Goal: Find specific page/section: Find specific page/section

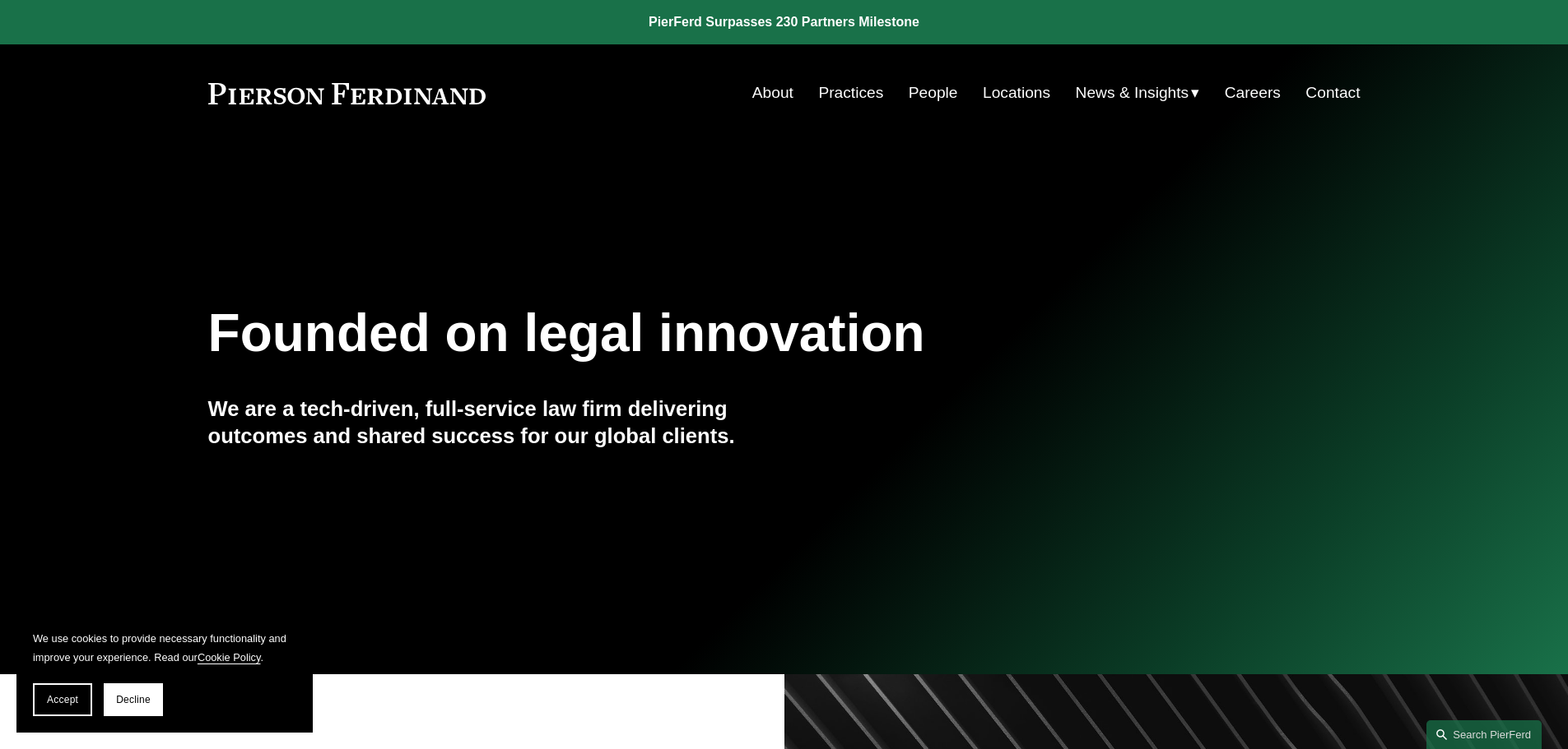
click at [995, 99] on link "Locations" at bounding box center [1016, 93] width 67 height 31
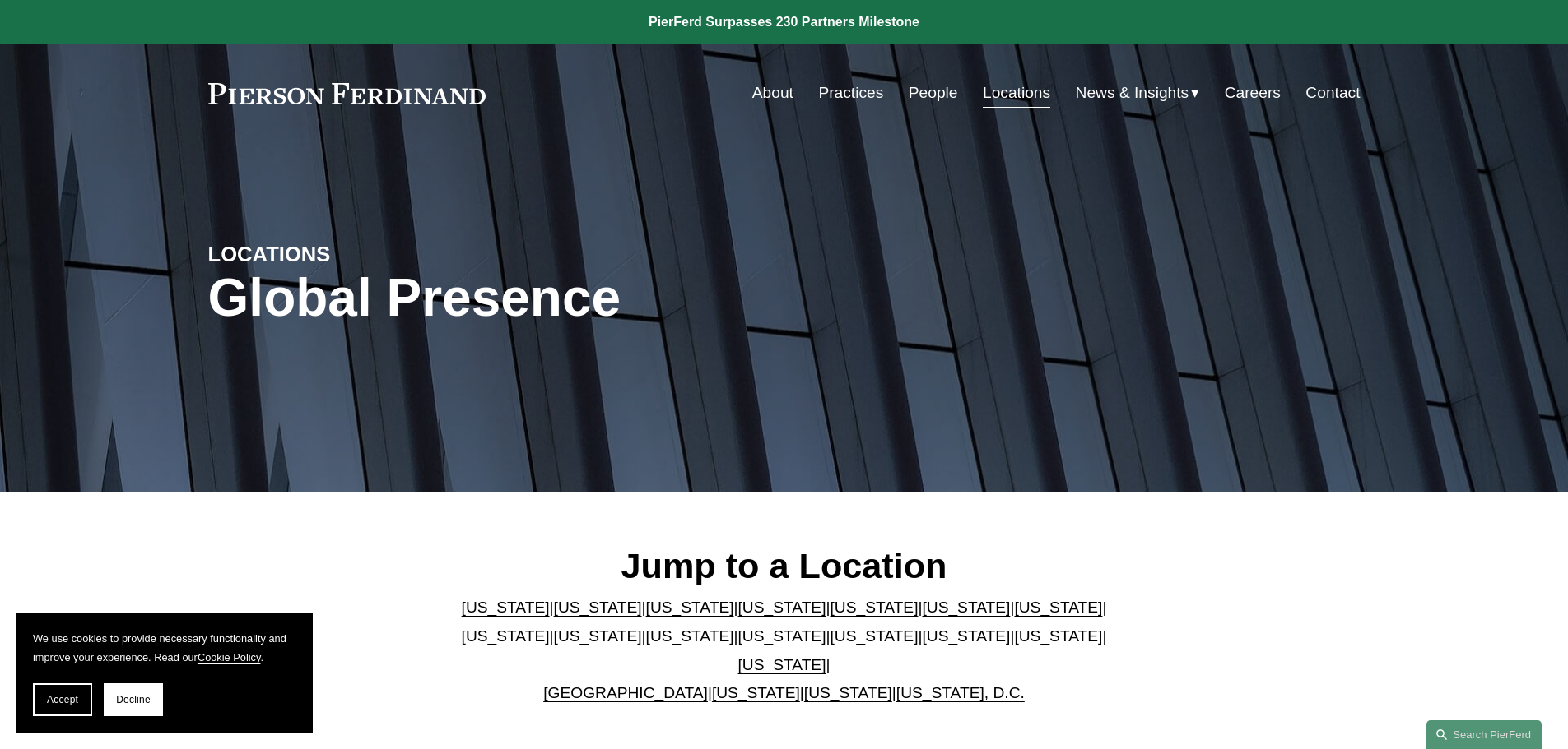
click at [830, 643] on link "North Carolina" at bounding box center [874, 636] width 88 height 17
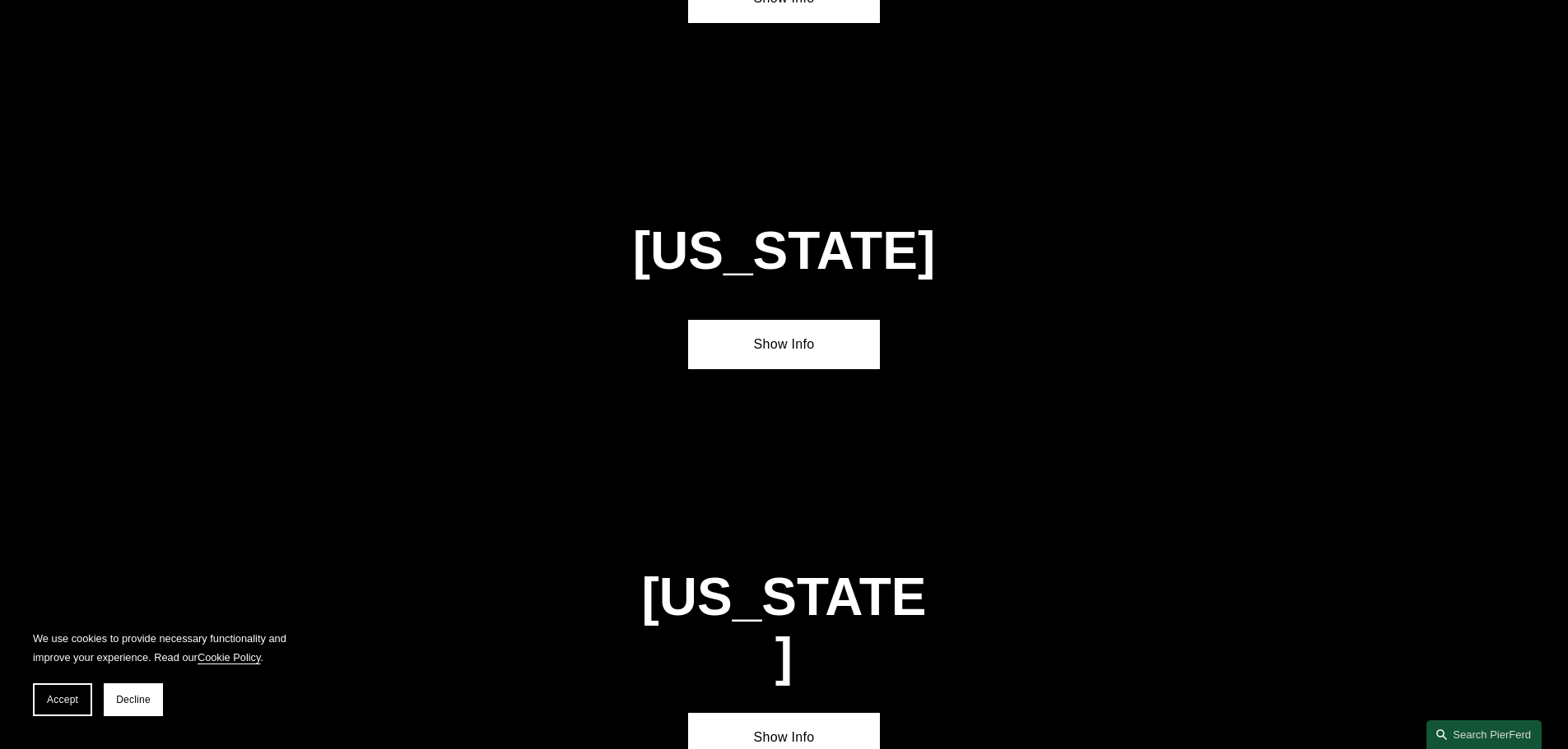
scroll to position [4559, 0]
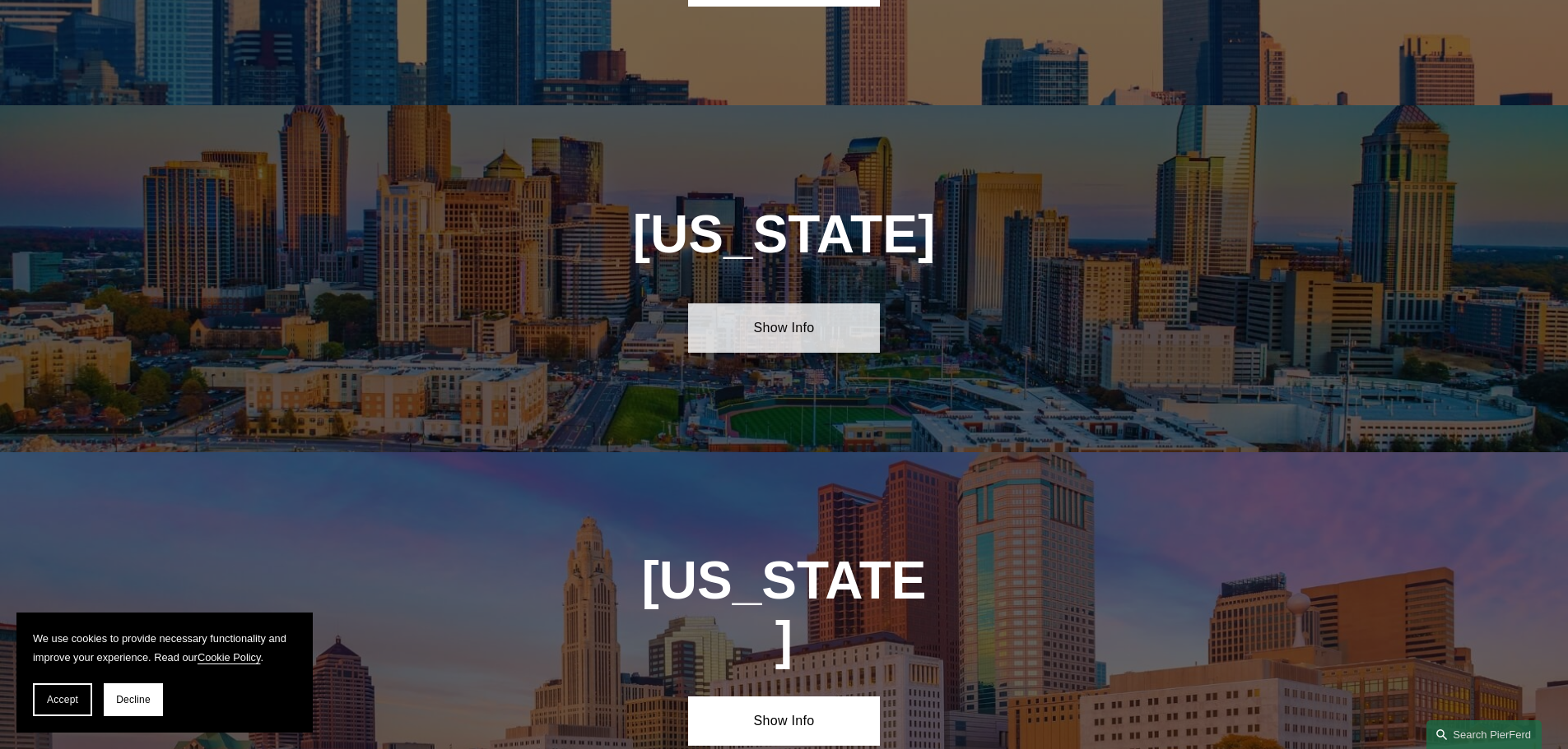
click at [783, 304] on link "Show Info" at bounding box center [783, 328] width 192 height 50
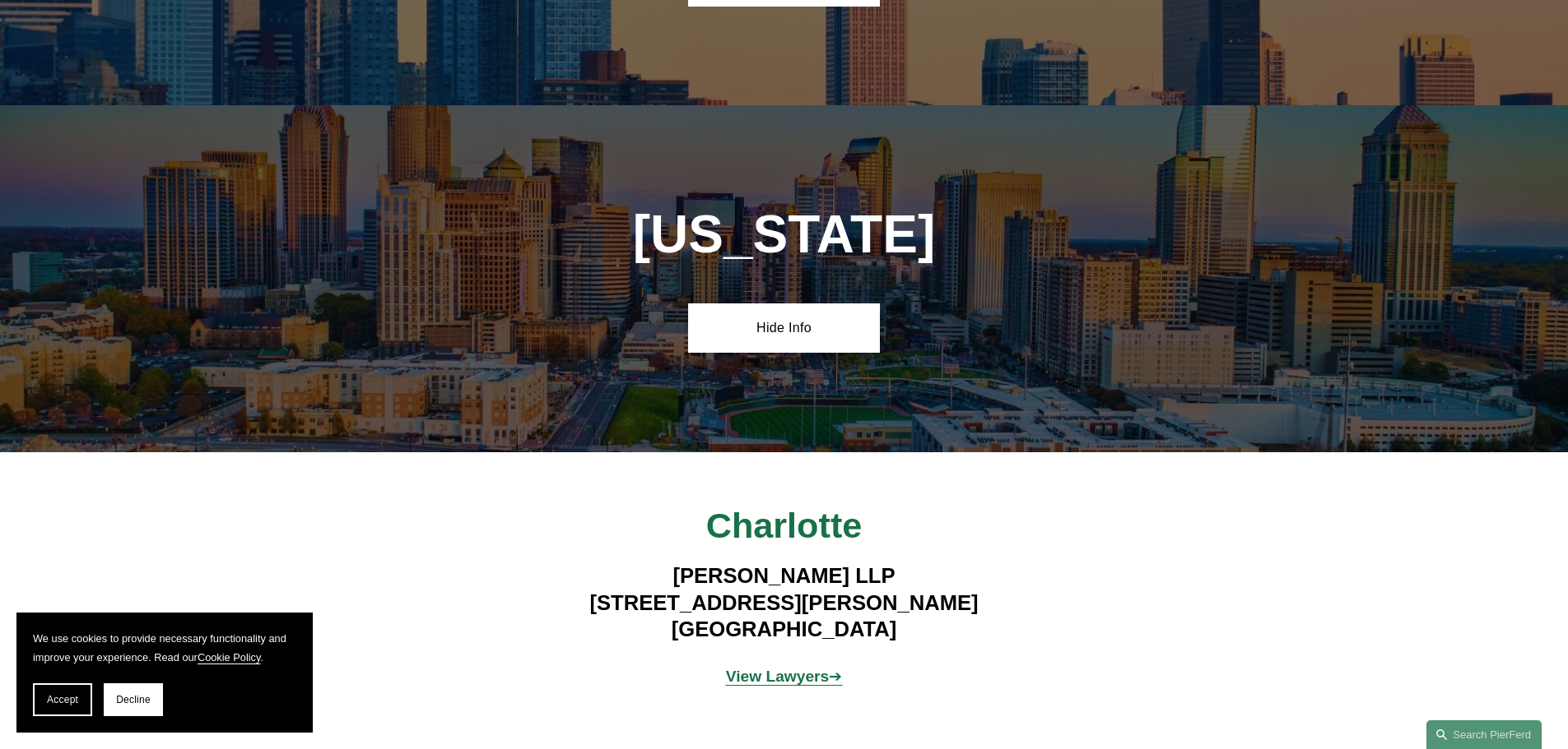
click at [812, 668] on strong "View Lawyers" at bounding box center [777, 676] width 104 height 17
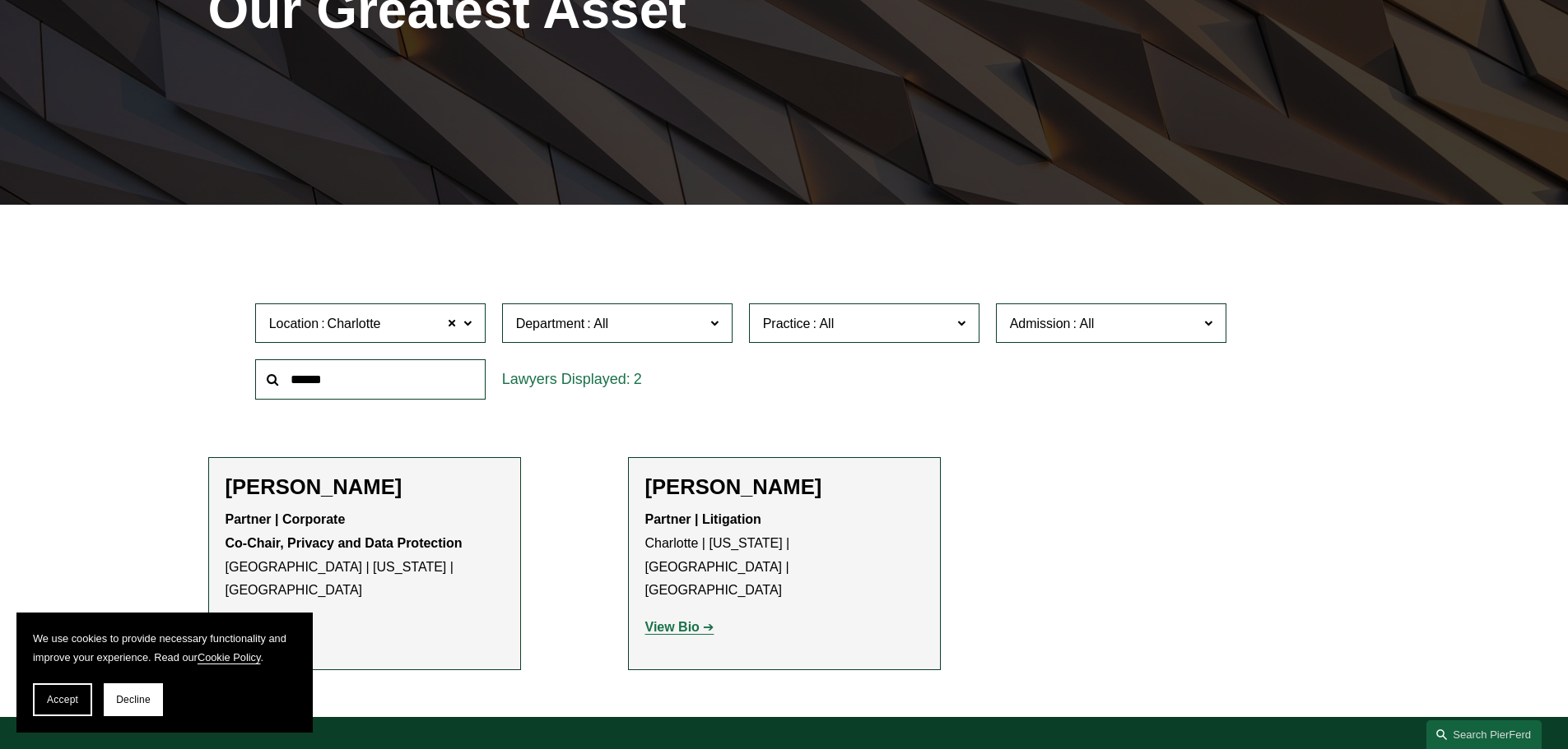
scroll to position [329, 0]
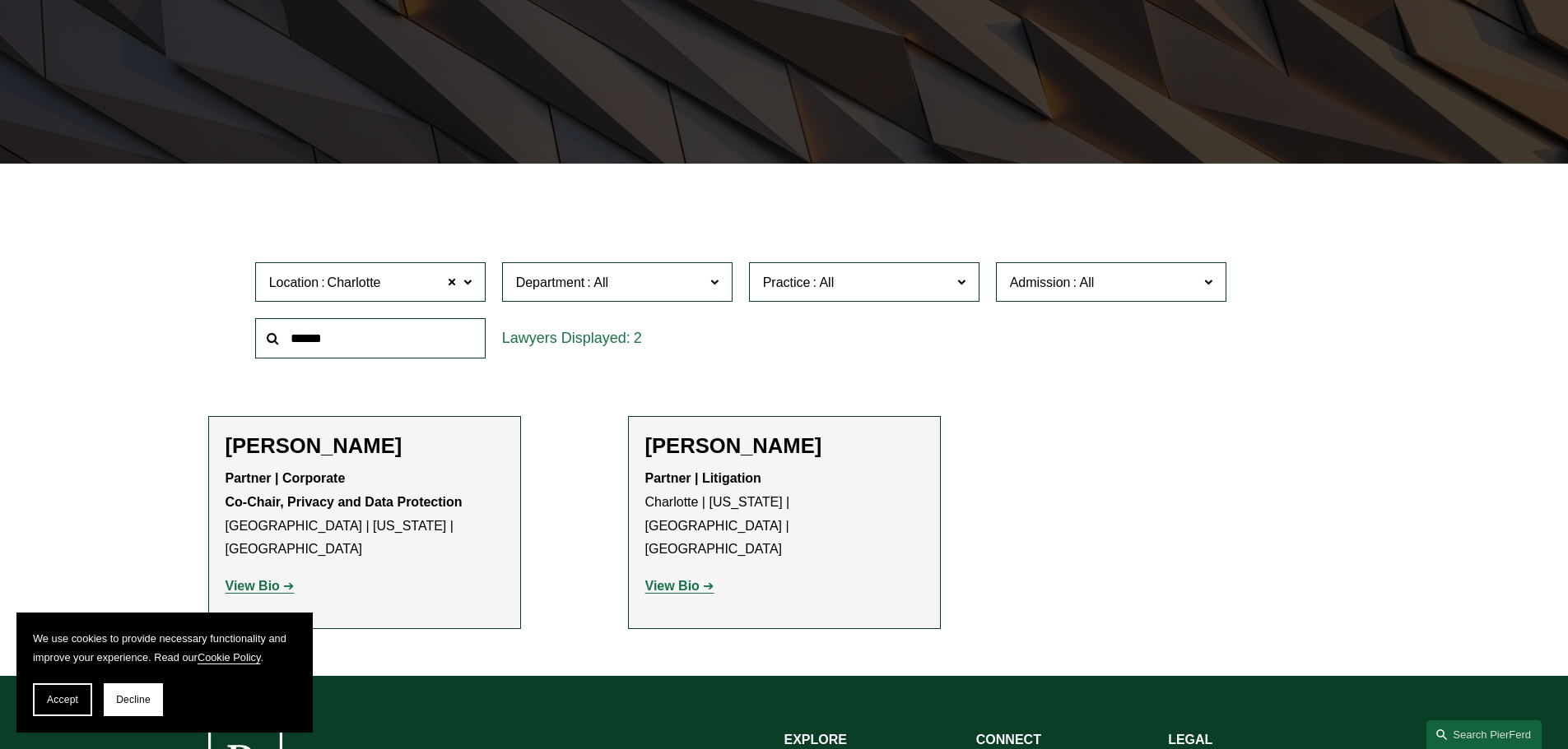
click at [540, 490] on ul "Filter Location Charlotte Charlotte All Atlanta Austin Boston Charlotte Chicago…" at bounding box center [784, 417] width 1246 height 425
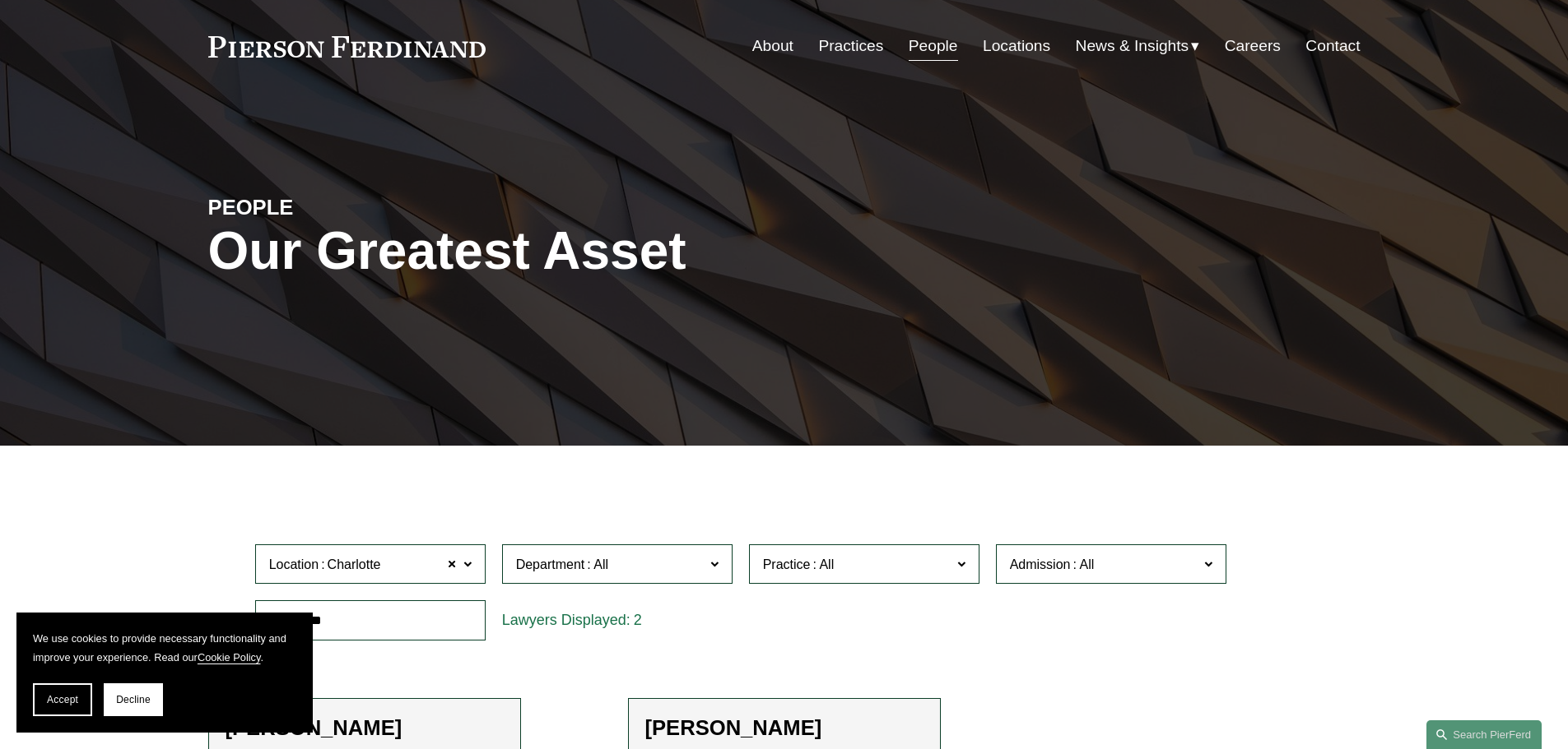
scroll to position [0, 0]
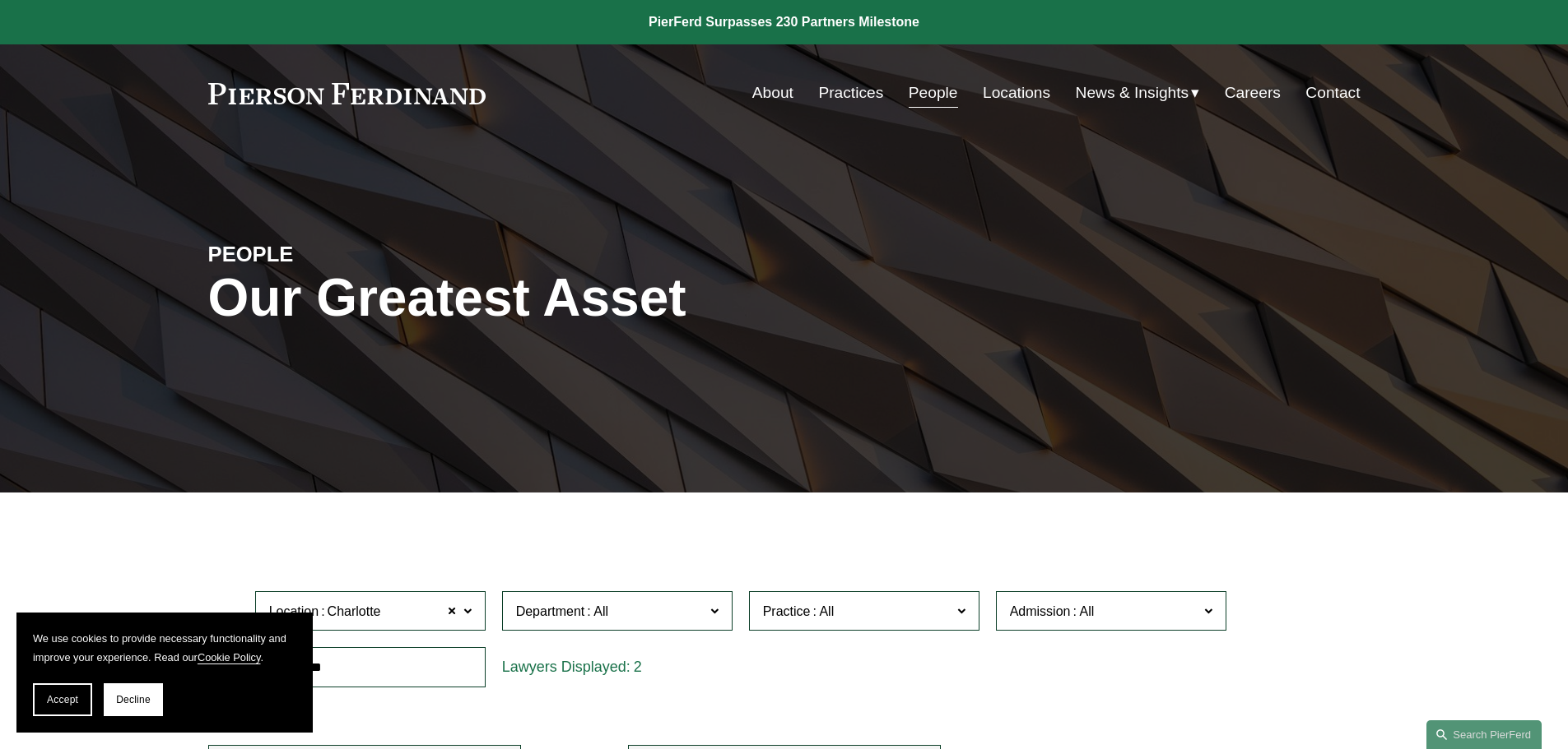
click at [408, 103] on link at bounding box center [347, 94] width 278 height 22
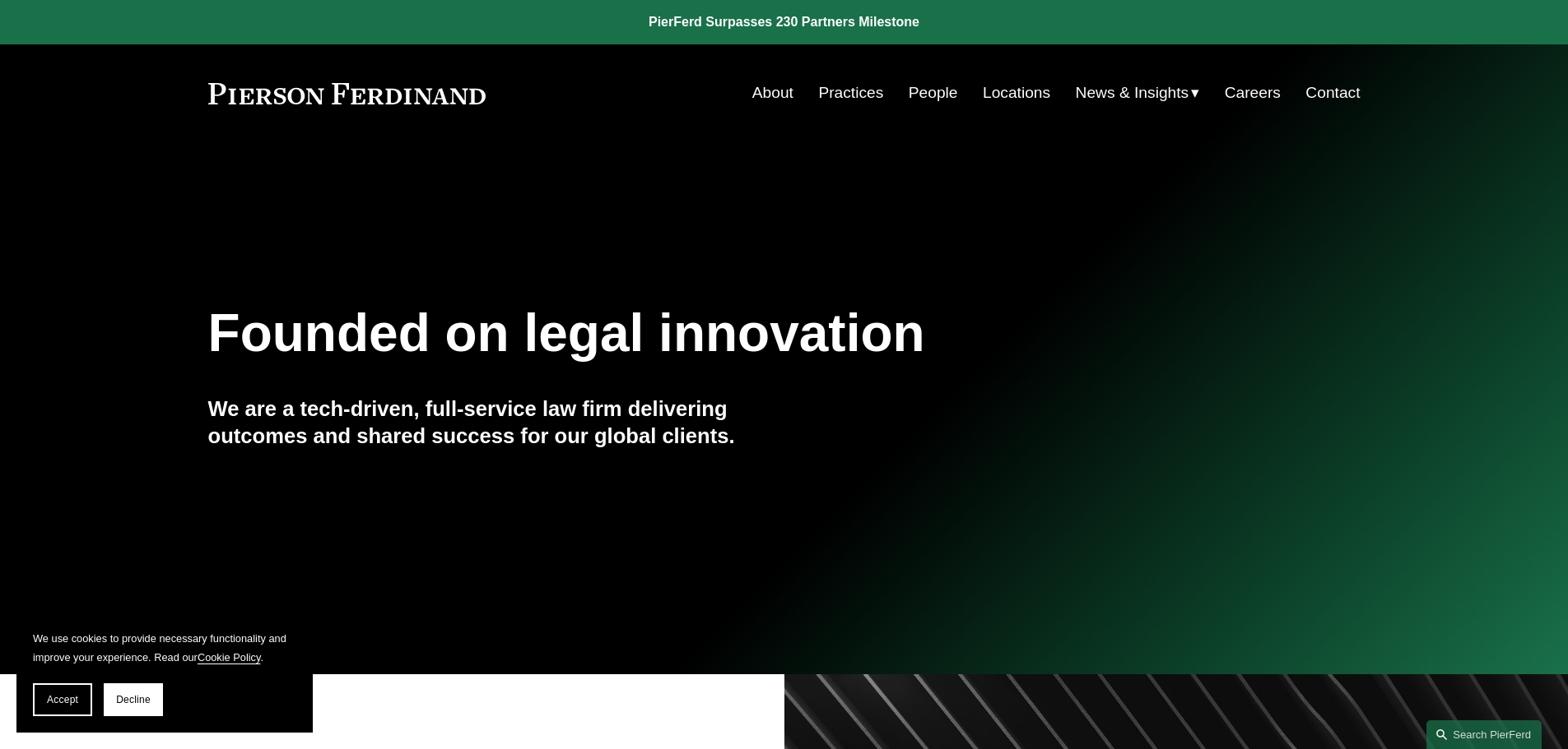
click at [930, 93] on link "People" at bounding box center [933, 93] width 50 height 31
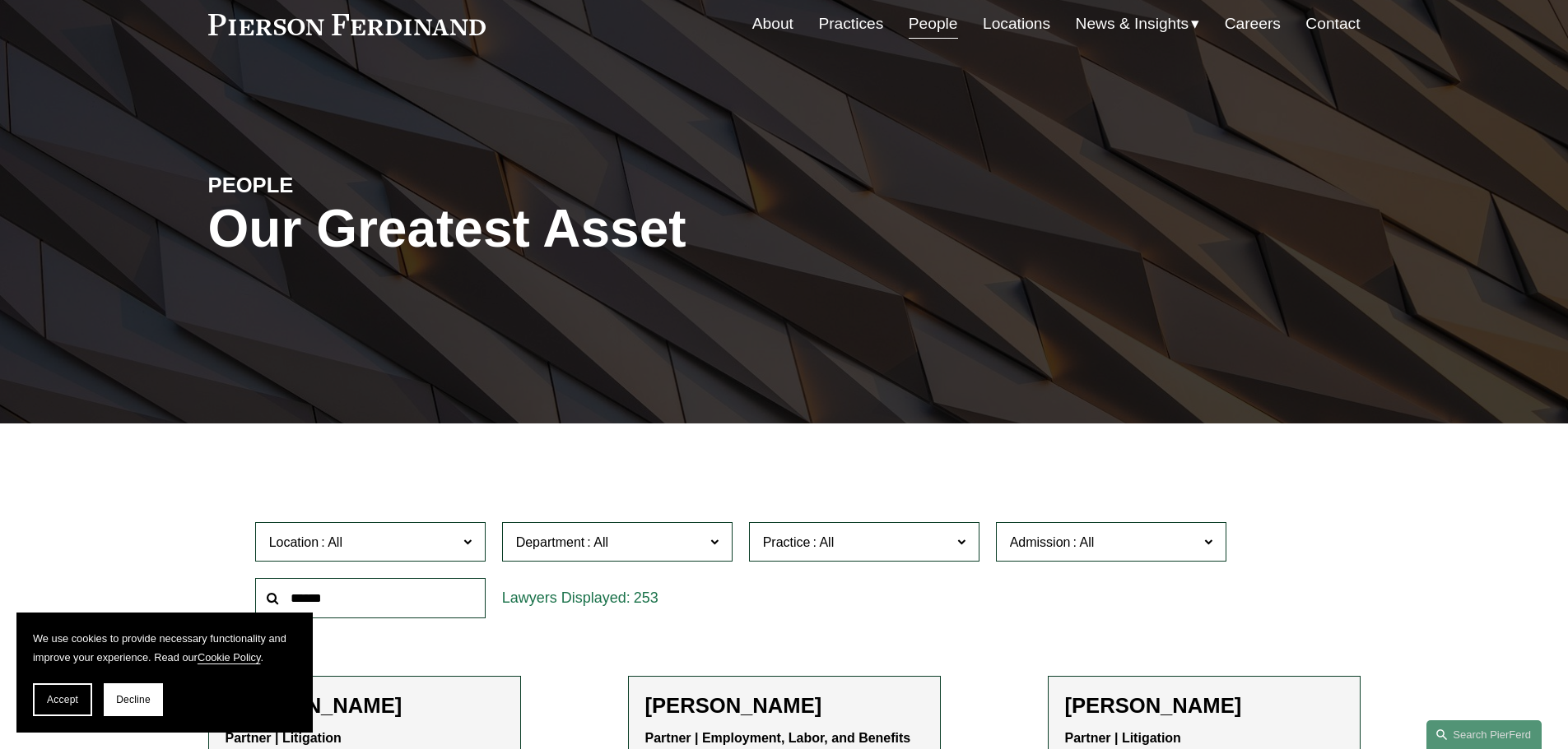
scroll to position [165, 0]
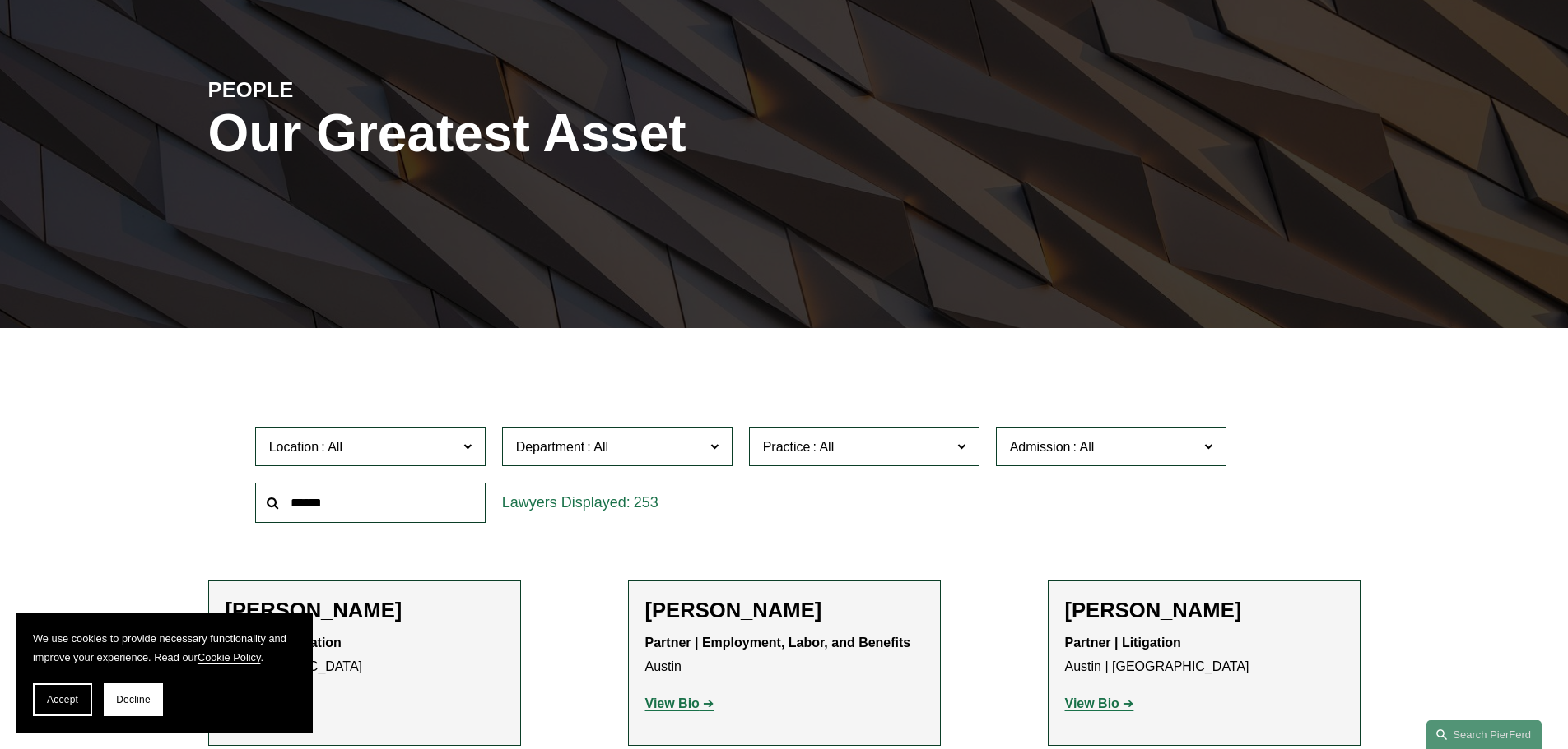
click at [1210, 448] on span at bounding box center [1207, 445] width 8 height 22
click at [0, 0] on link "[US_STATE]" at bounding box center [0, 0] width 0 height 0
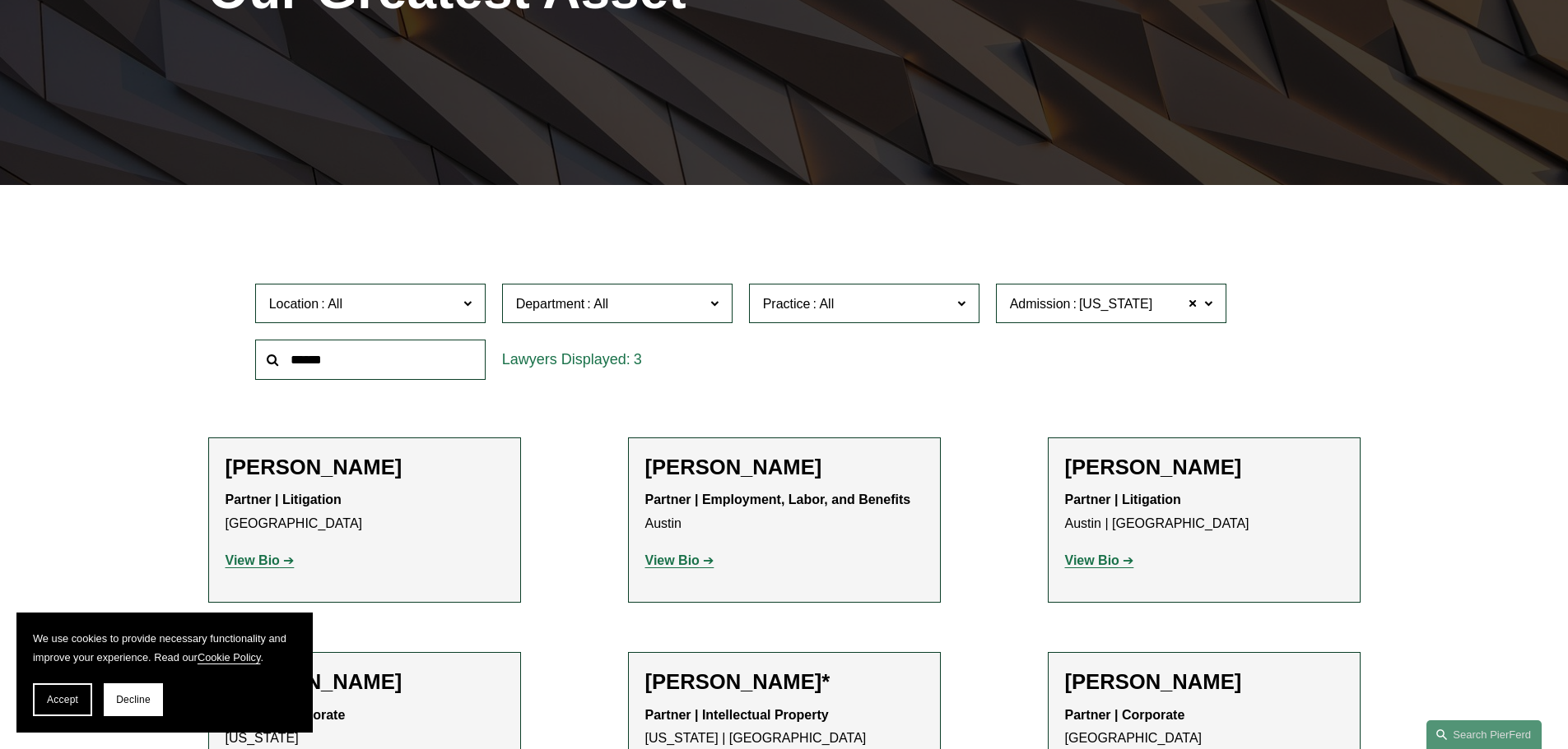
scroll to position [329, 0]
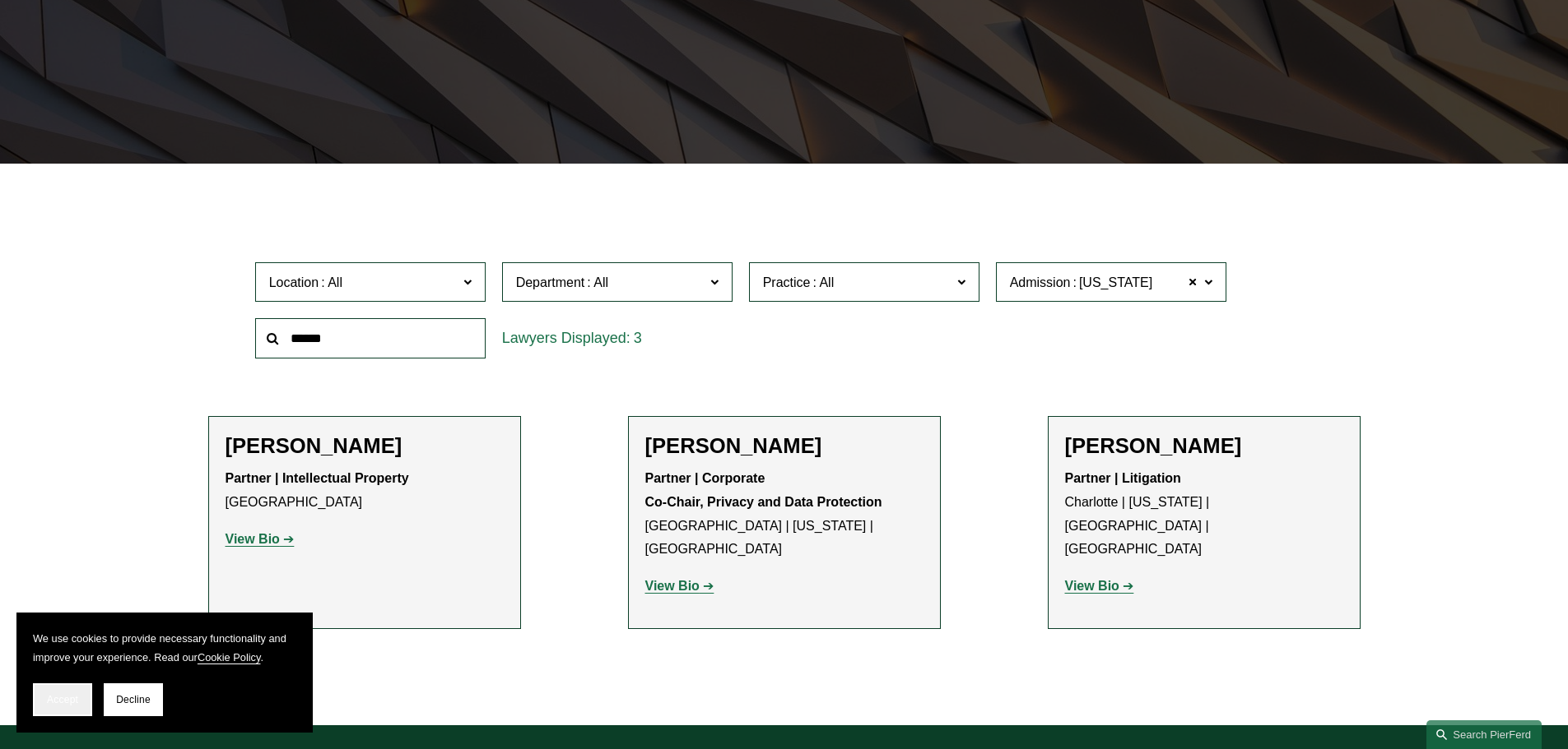
click at [47, 700] on span "Accept" at bounding box center [62, 699] width 31 height 11
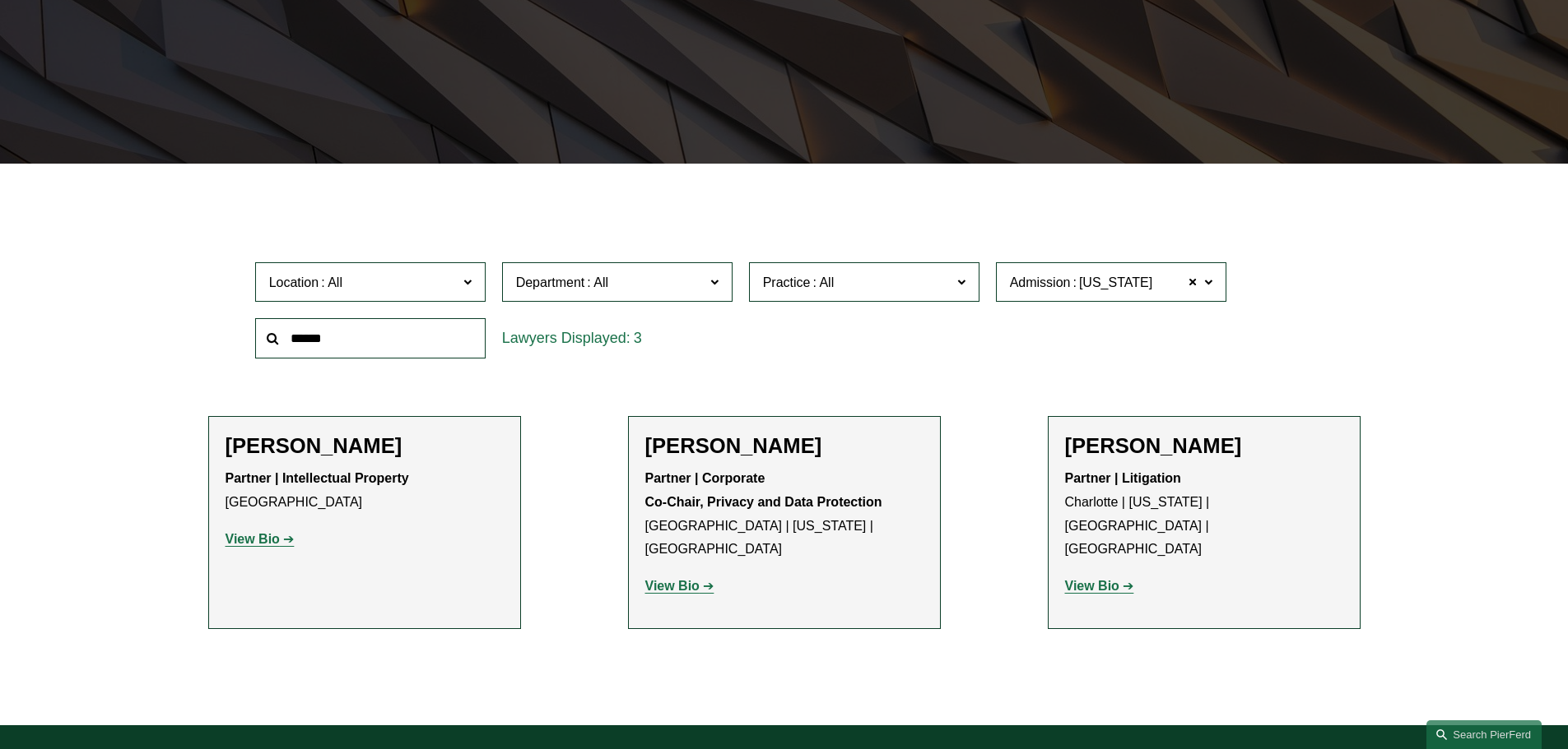
click at [266, 540] on strong "View Bio" at bounding box center [253, 539] width 54 height 14
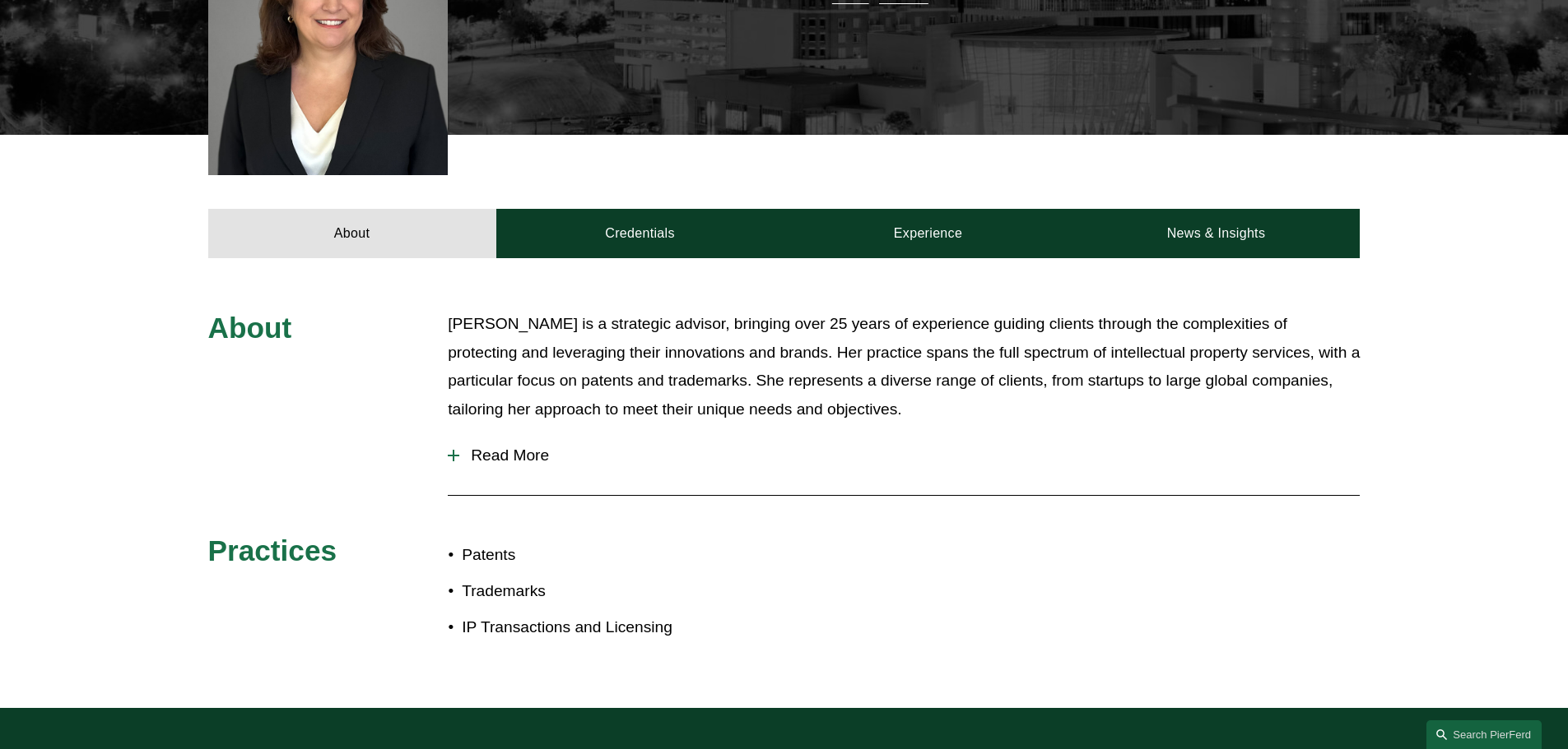
scroll to position [411, 0]
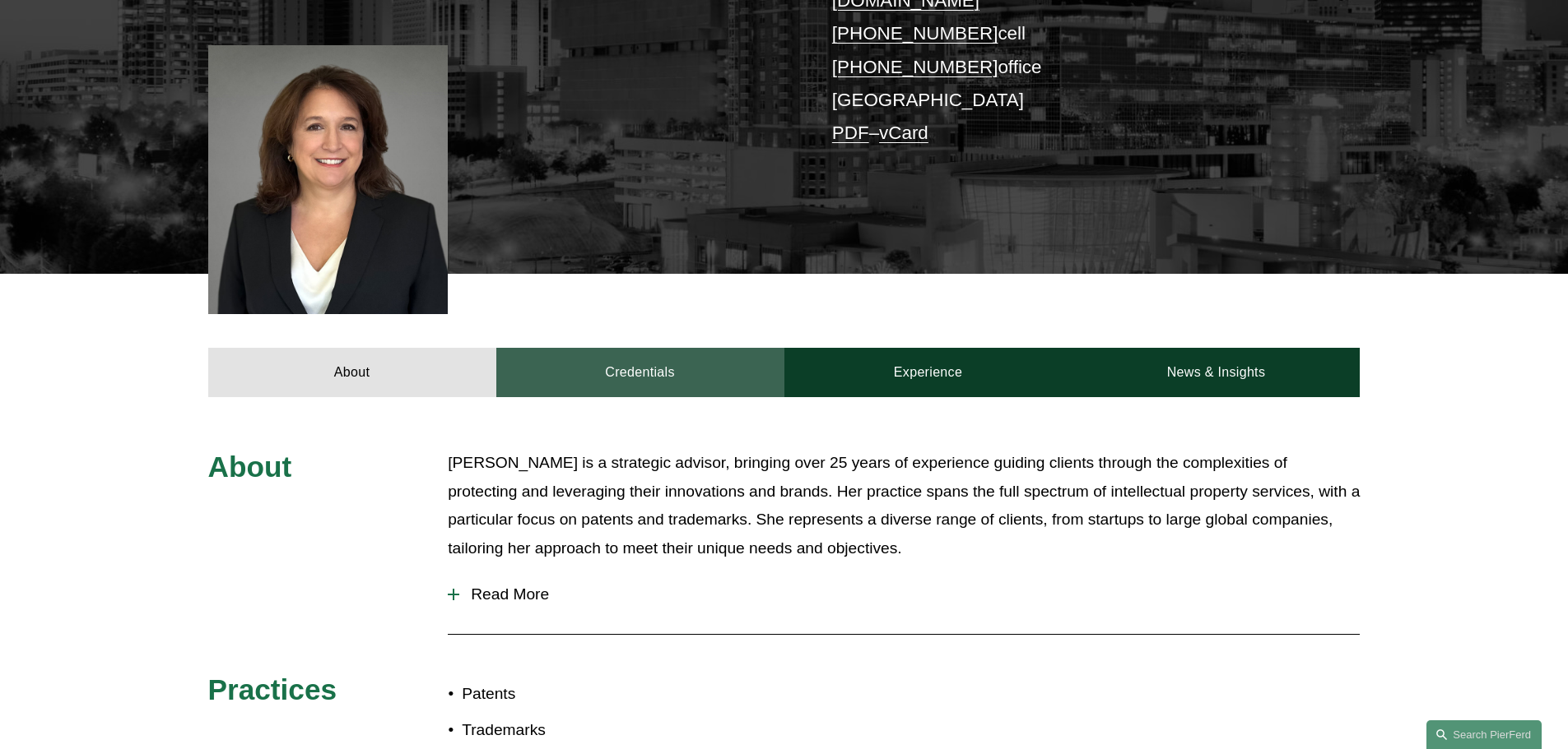
click at [648, 348] on link "Credentials" at bounding box center [640, 372] width 288 height 50
